Goal: Information Seeking & Learning: Learn about a topic

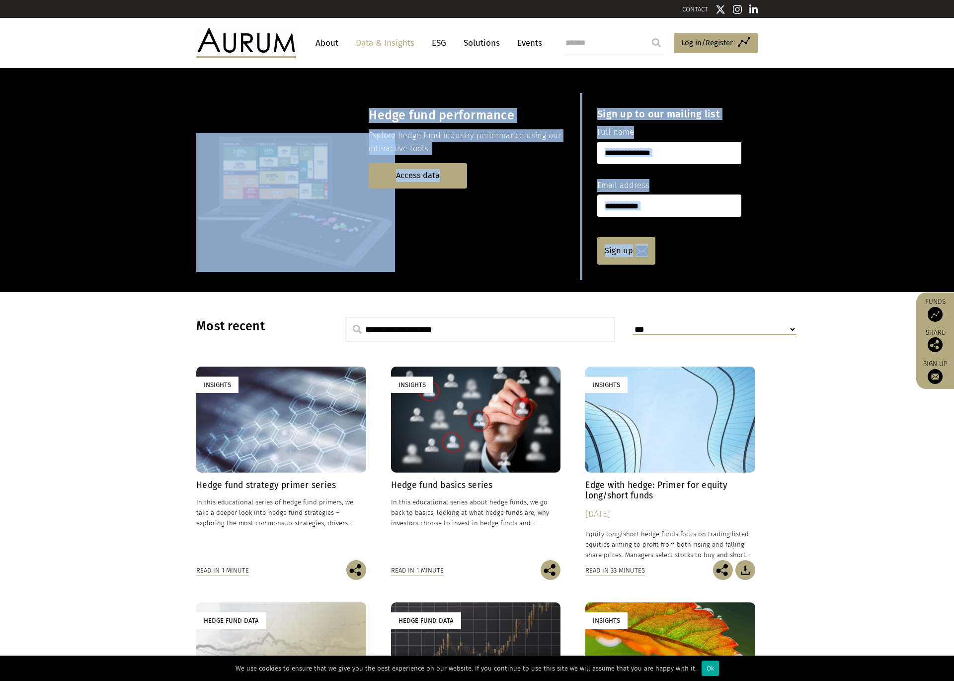
drag, startPoint x: 375, startPoint y: 305, endPoint x: 362, endPoint y: 318, distance: 18.3
click at [362, 318] on main "Hedge fund performance Explore hedge fund industry performance using our intera…" at bounding box center [477, 491] width 954 height 847
click at [403, 239] on p at bounding box center [388, 202] width 384 height 139
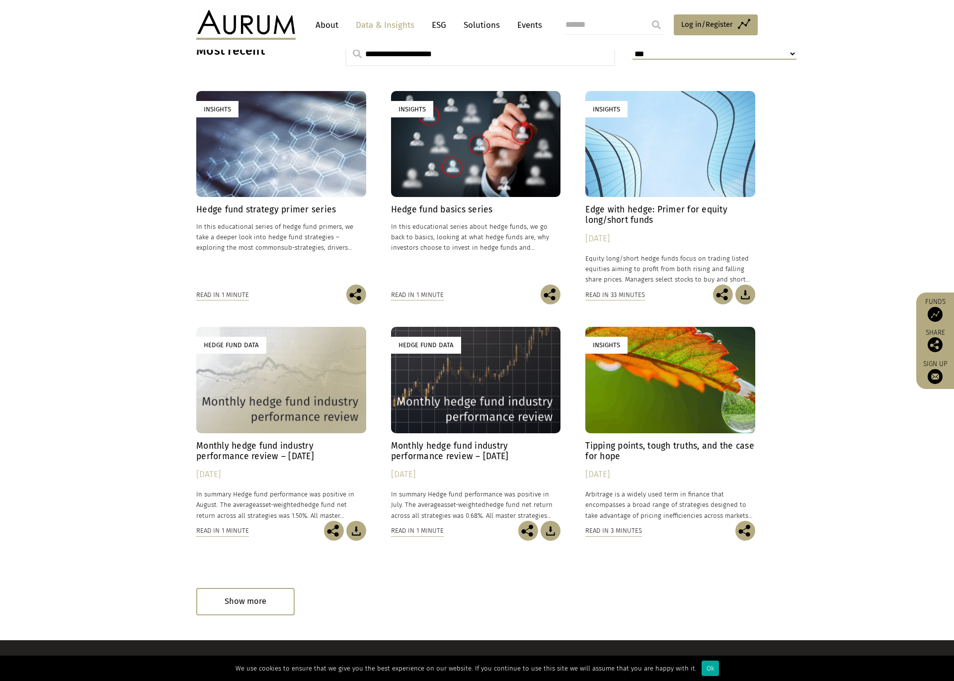
scroll to position [244, 0]
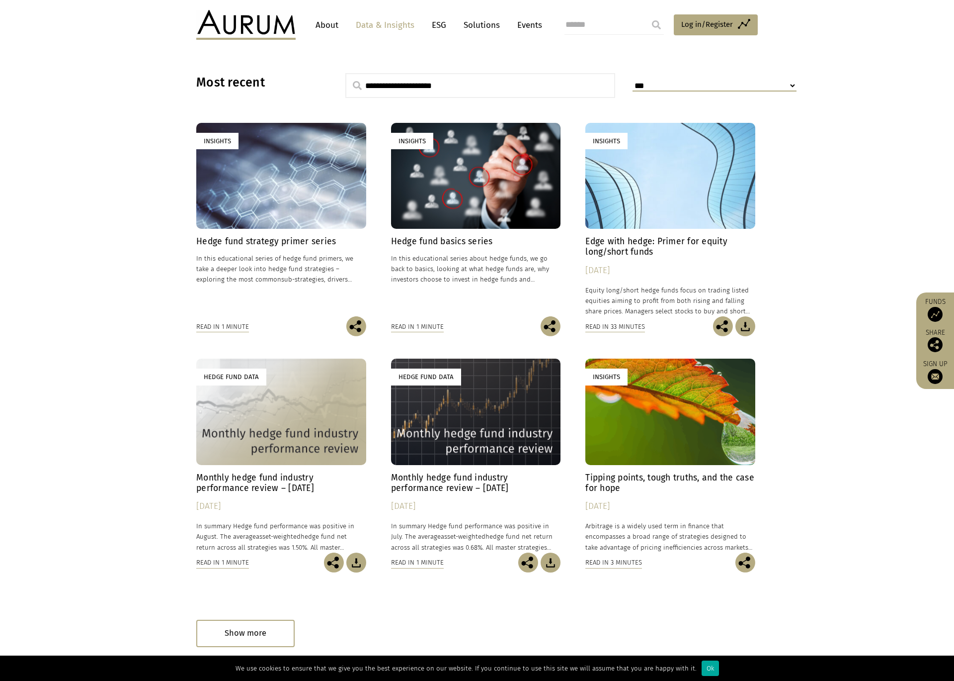
click at [677, 203] on div "Insights" at bounding box center [671, 176] width 170 height 106
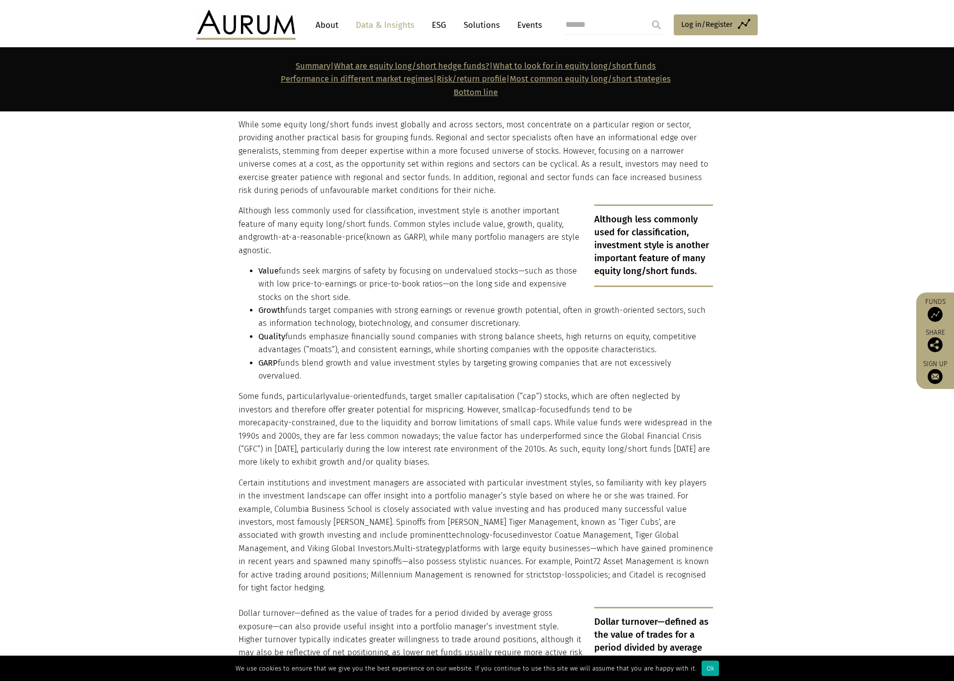
scroll to position [1302, 0]
